Goal: Find specific page/section: Find specific page/section

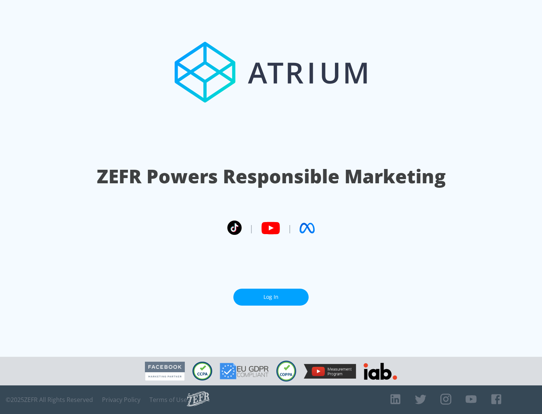
click at [271, 294] on link "Log In" at bounding box center [270, 297] width 75 height 17
